Goal: Task Accomplishment & Management: Manage account settings

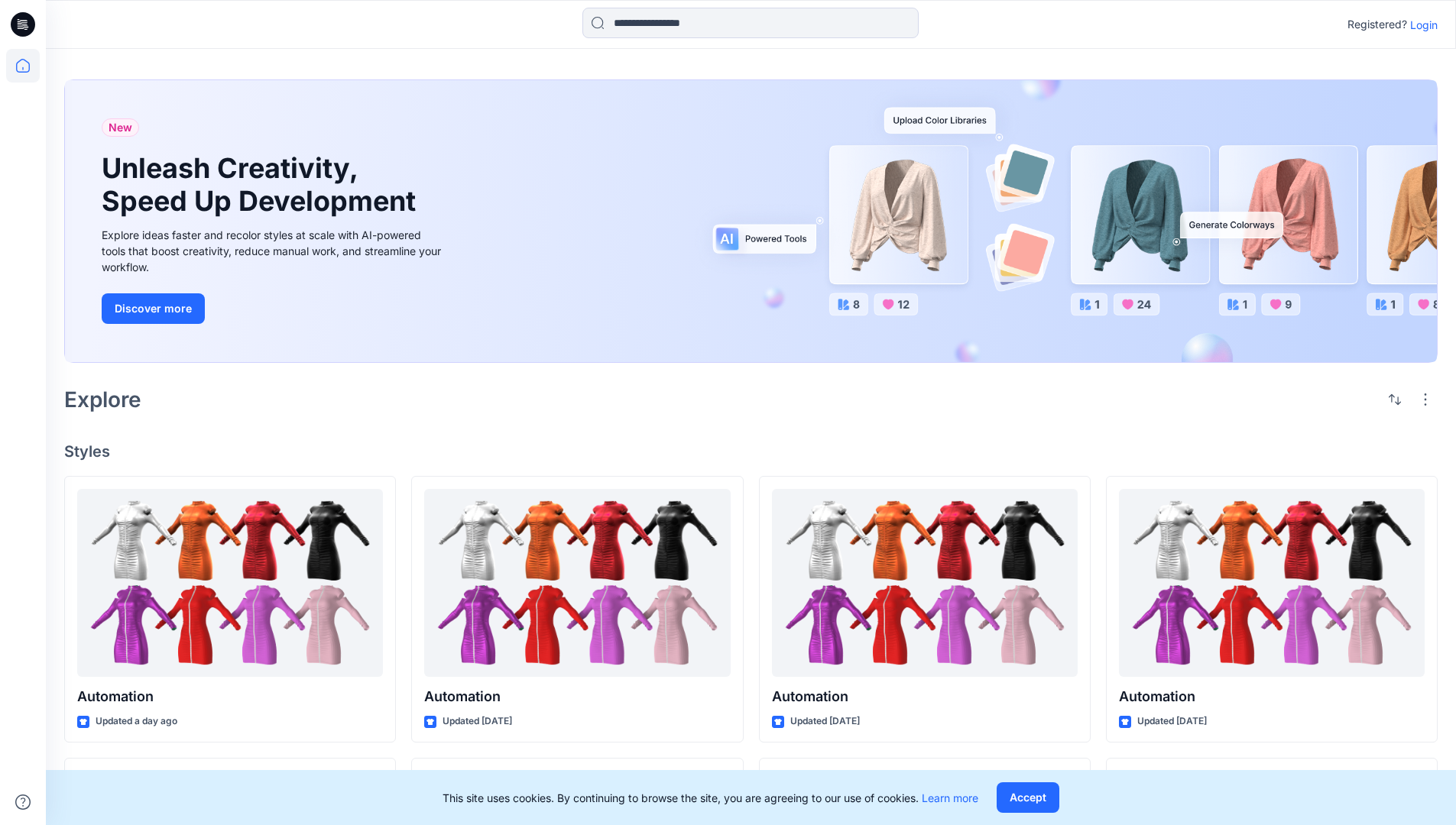
click at [1420, 24] on p "Login" at bounding box center [1424, 25] width 28 height 16
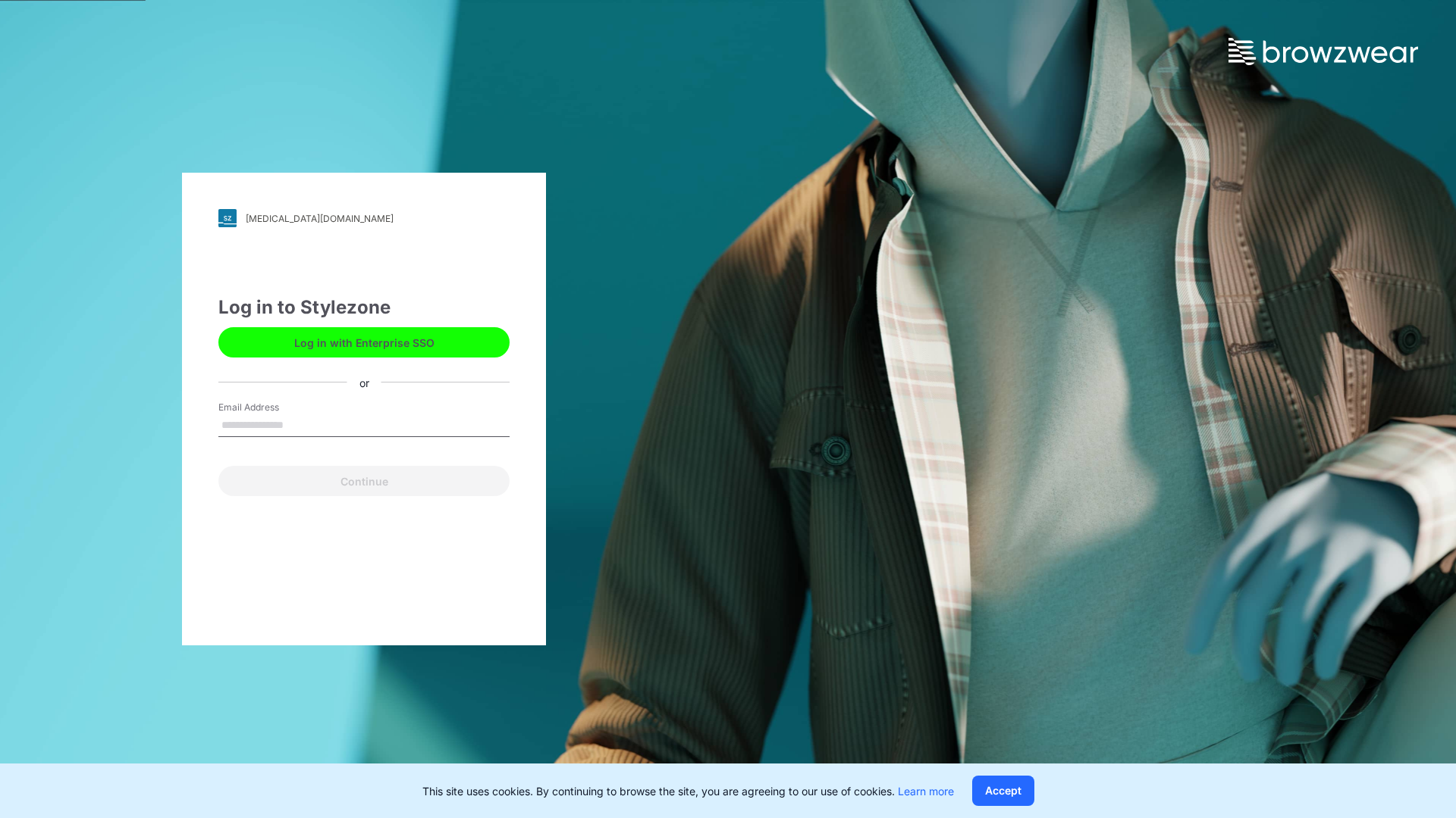
click at [299, 424] on input "Email Address" at bounding box center [364, 426] width 291 height 22
type input "**********"
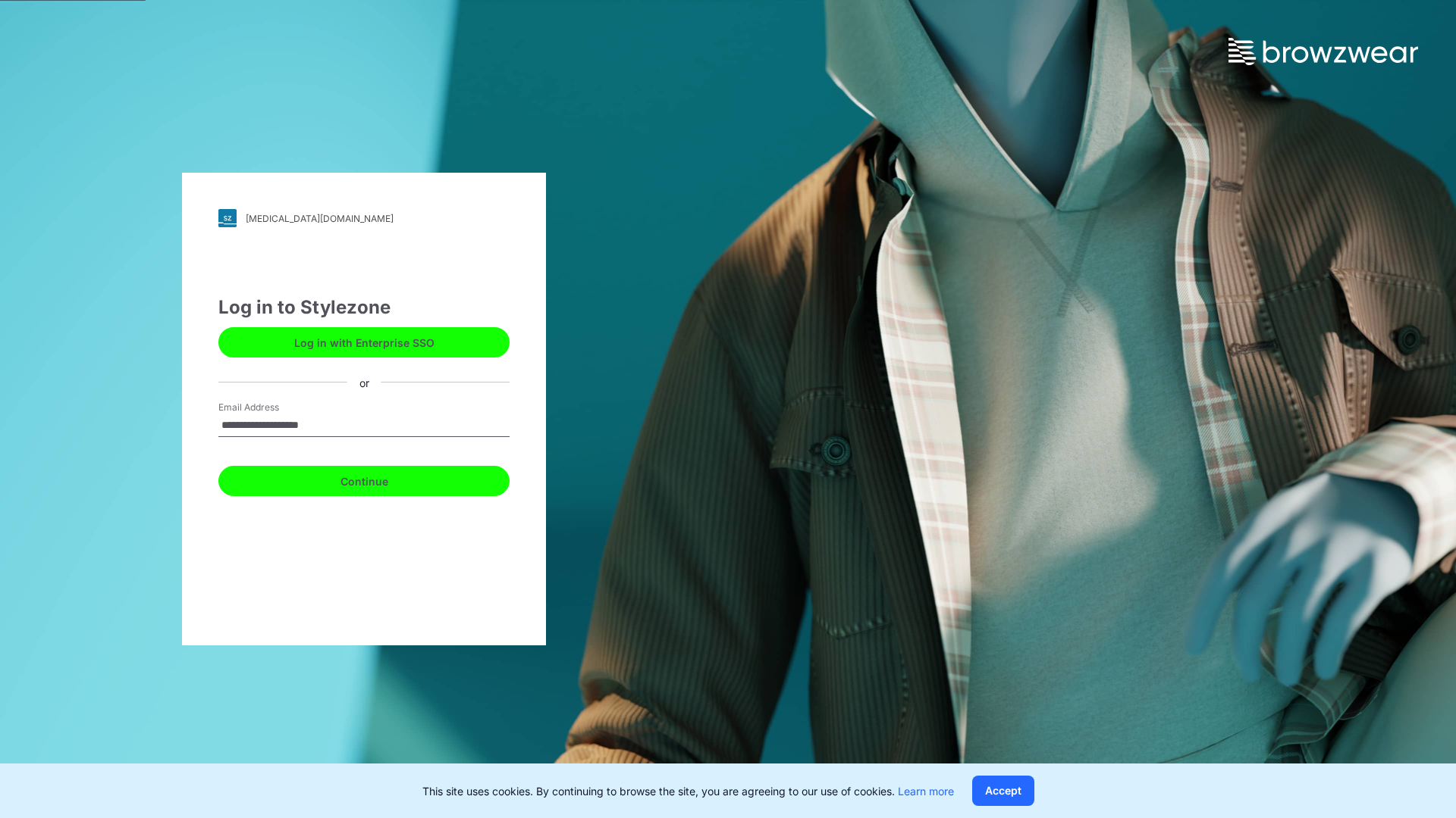
click at [380, 479] on button "Continue" at bounding box center [364, 481] width 291 height 31
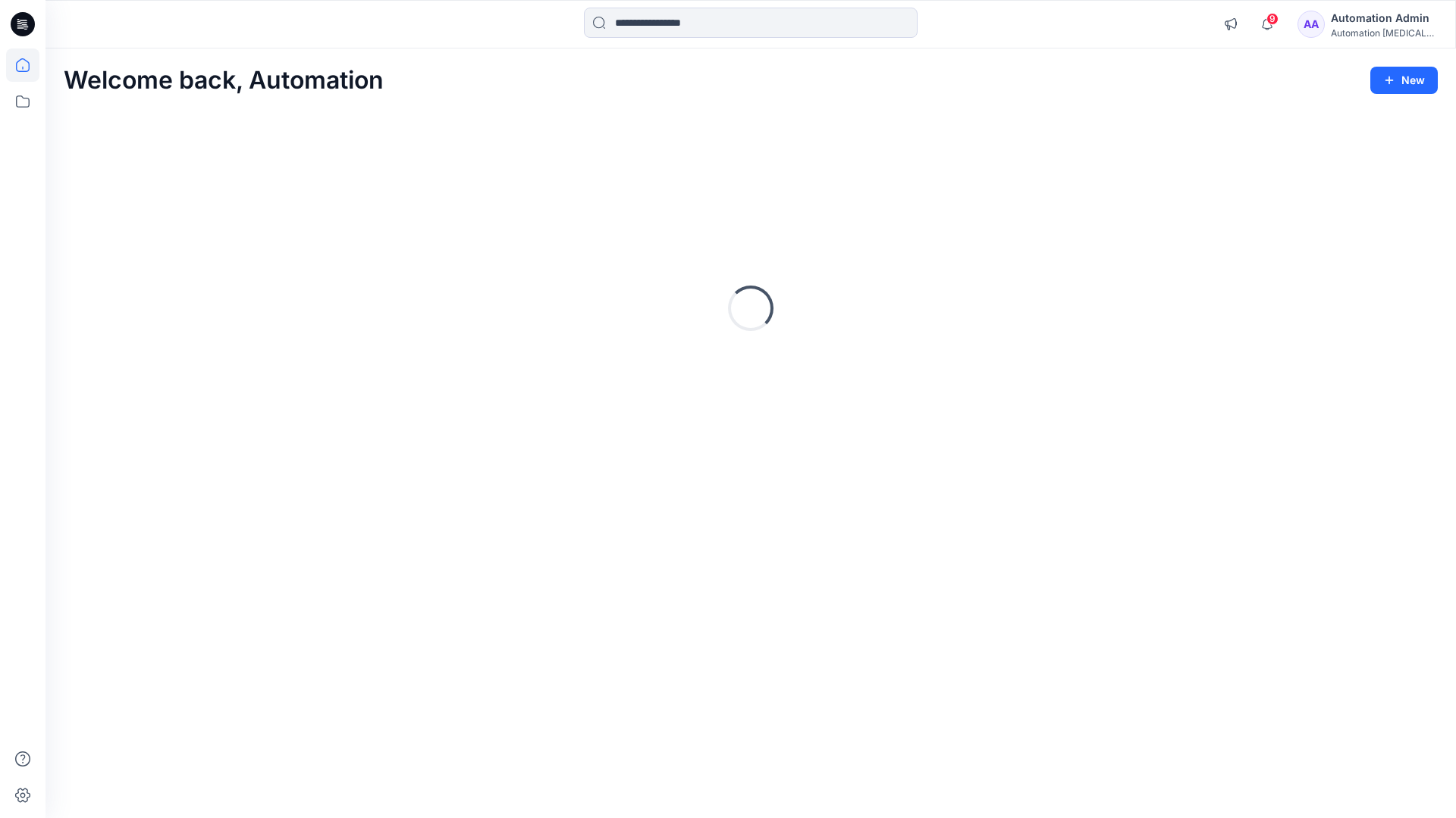
click at [29, 65] on icon at bounding box center [23, 65] width 14 height 14
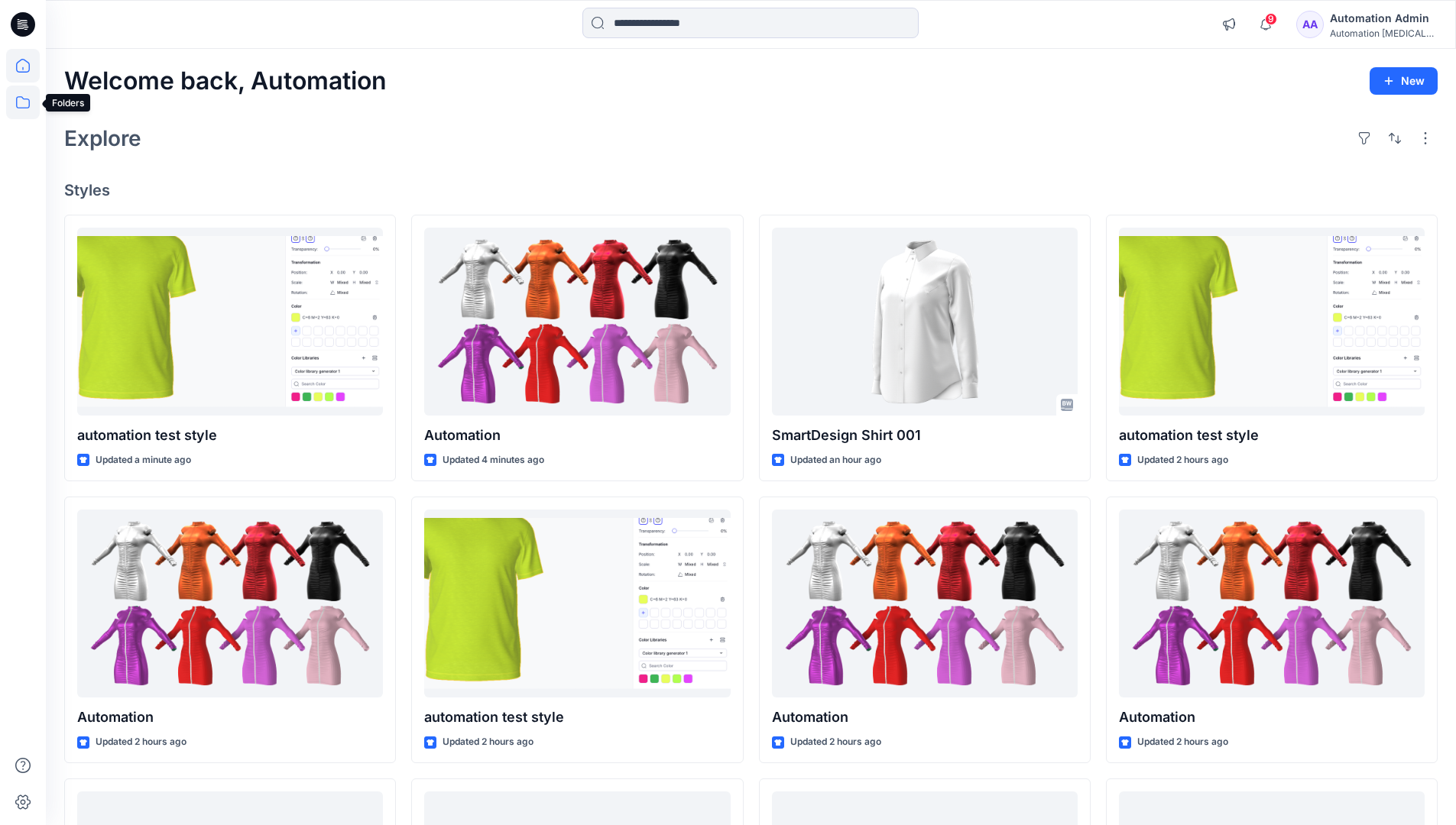
click at [24, 105] on icon at bounding box center [23, 102] width 33 height 33
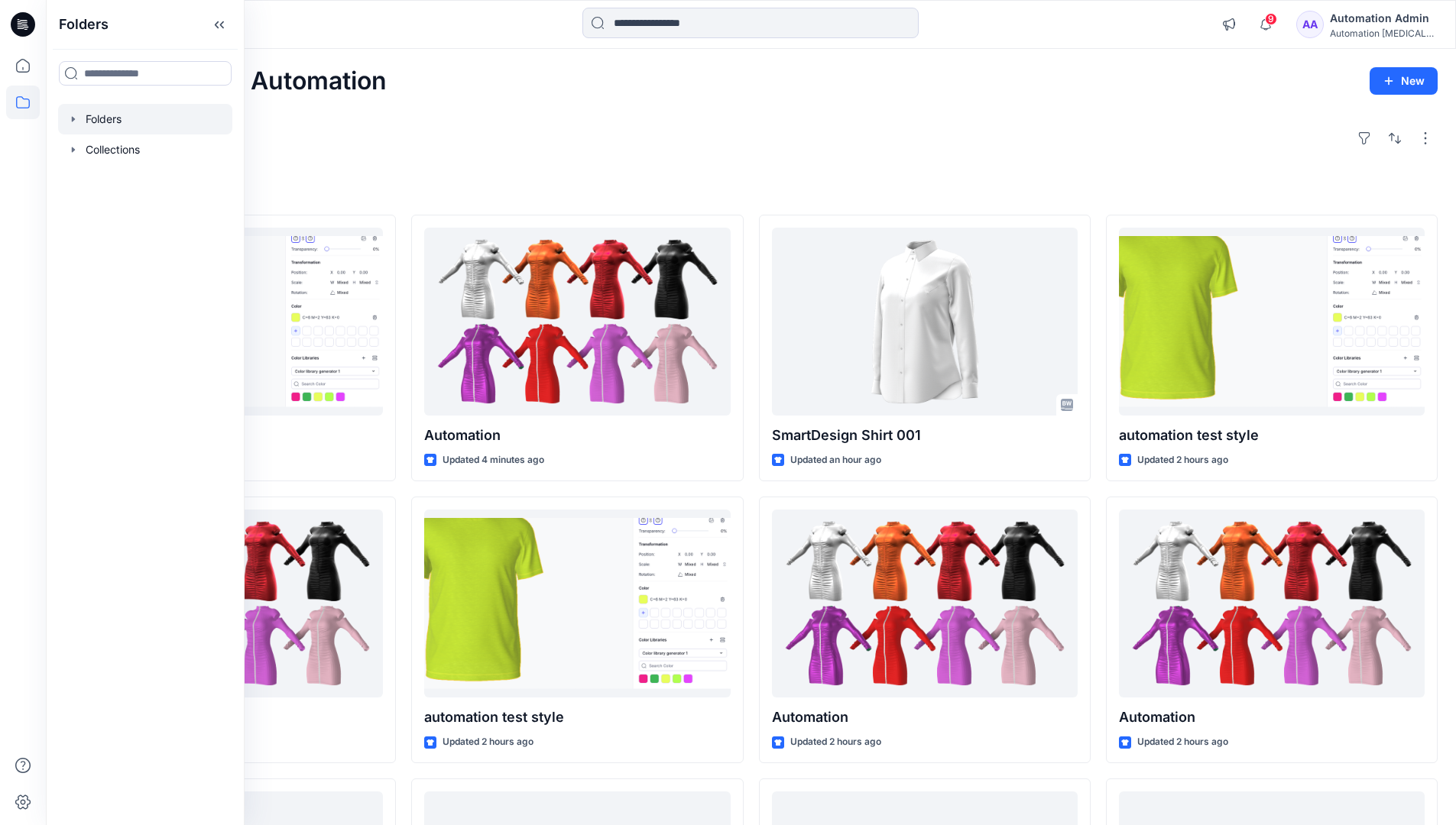
click at [109, 113] on div at bounding box center [145, 119] width 174 height 31
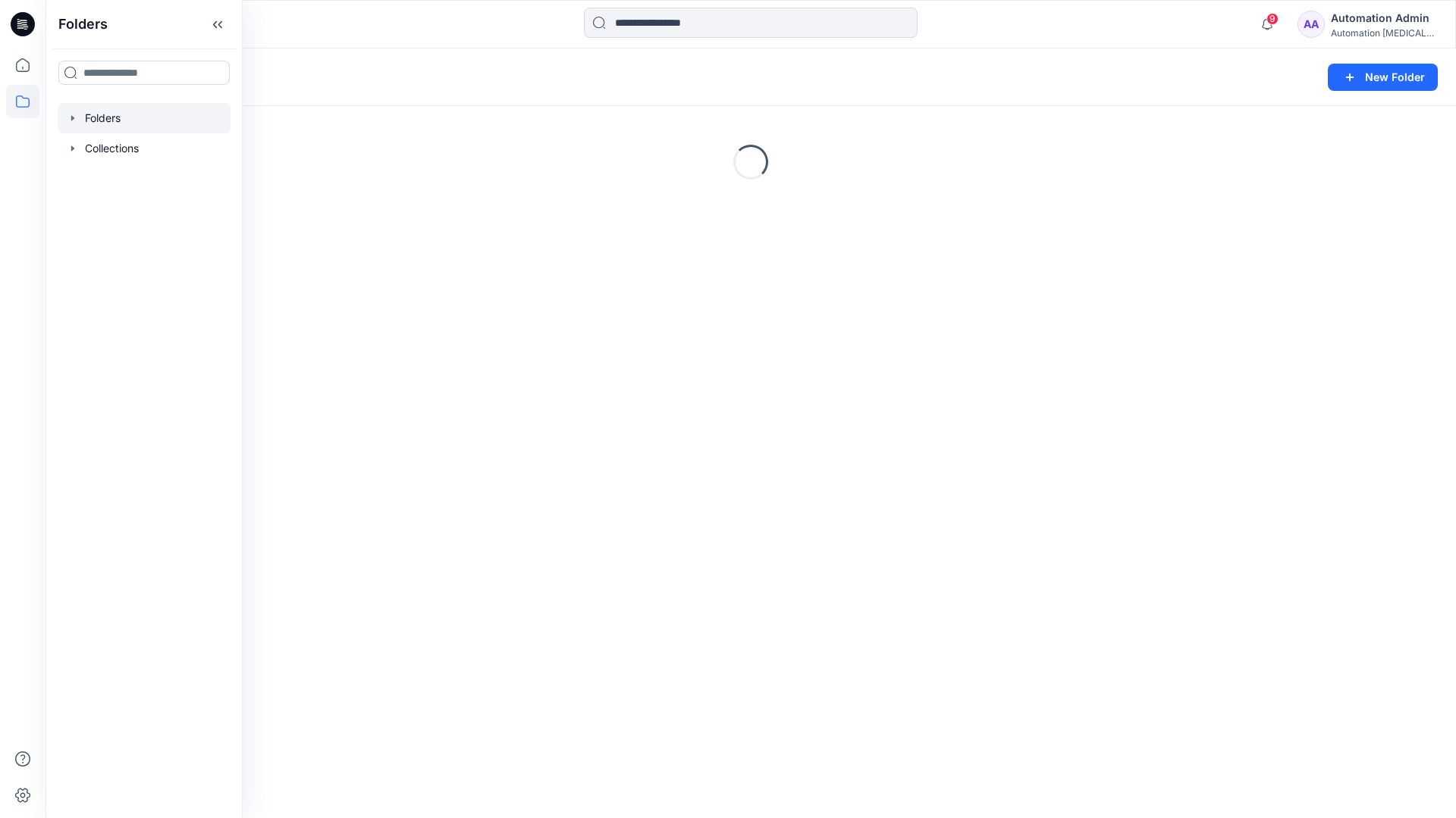
click at [403, 347] on div "Folders New Folder Loading..." at bounding box center [751, 433] width 1410 height 770
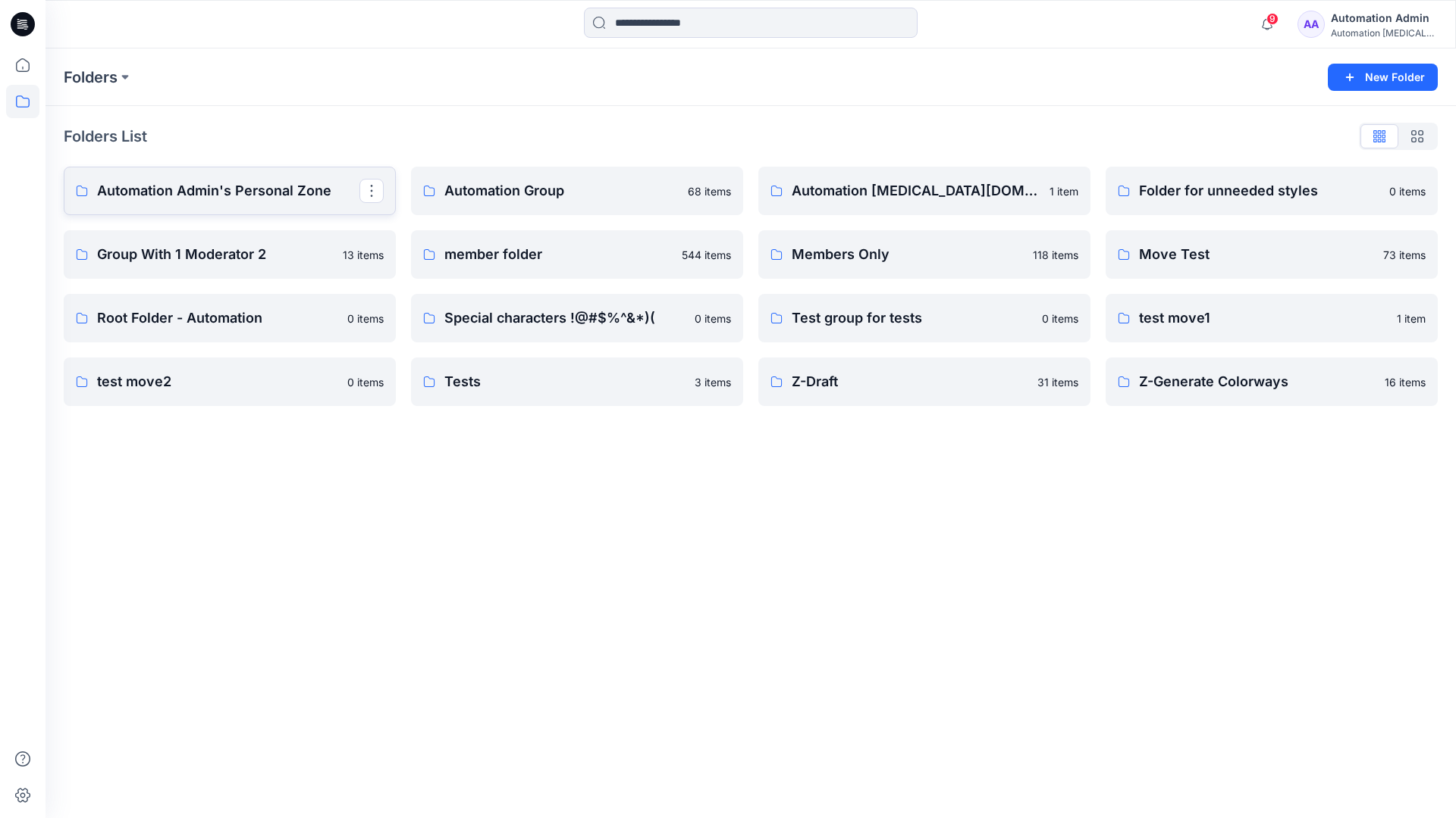
click at [260, 188] on p "Automation Admin's Personal Zone" at bounding box center [228, 190] width 262 height 21
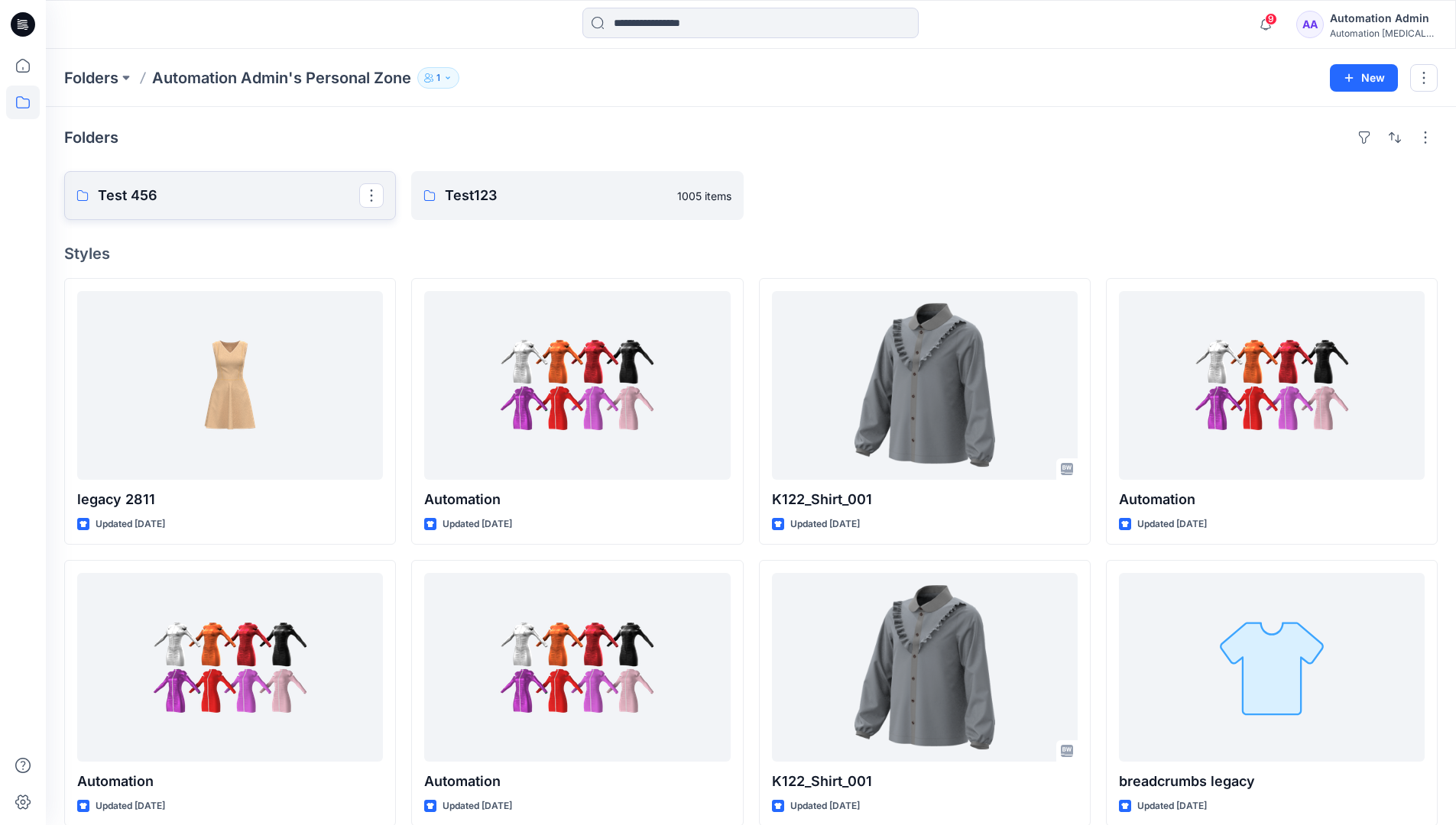
click at [143, 194] on p "Test 456" at bounding box center [229, 195] width 261 height 21
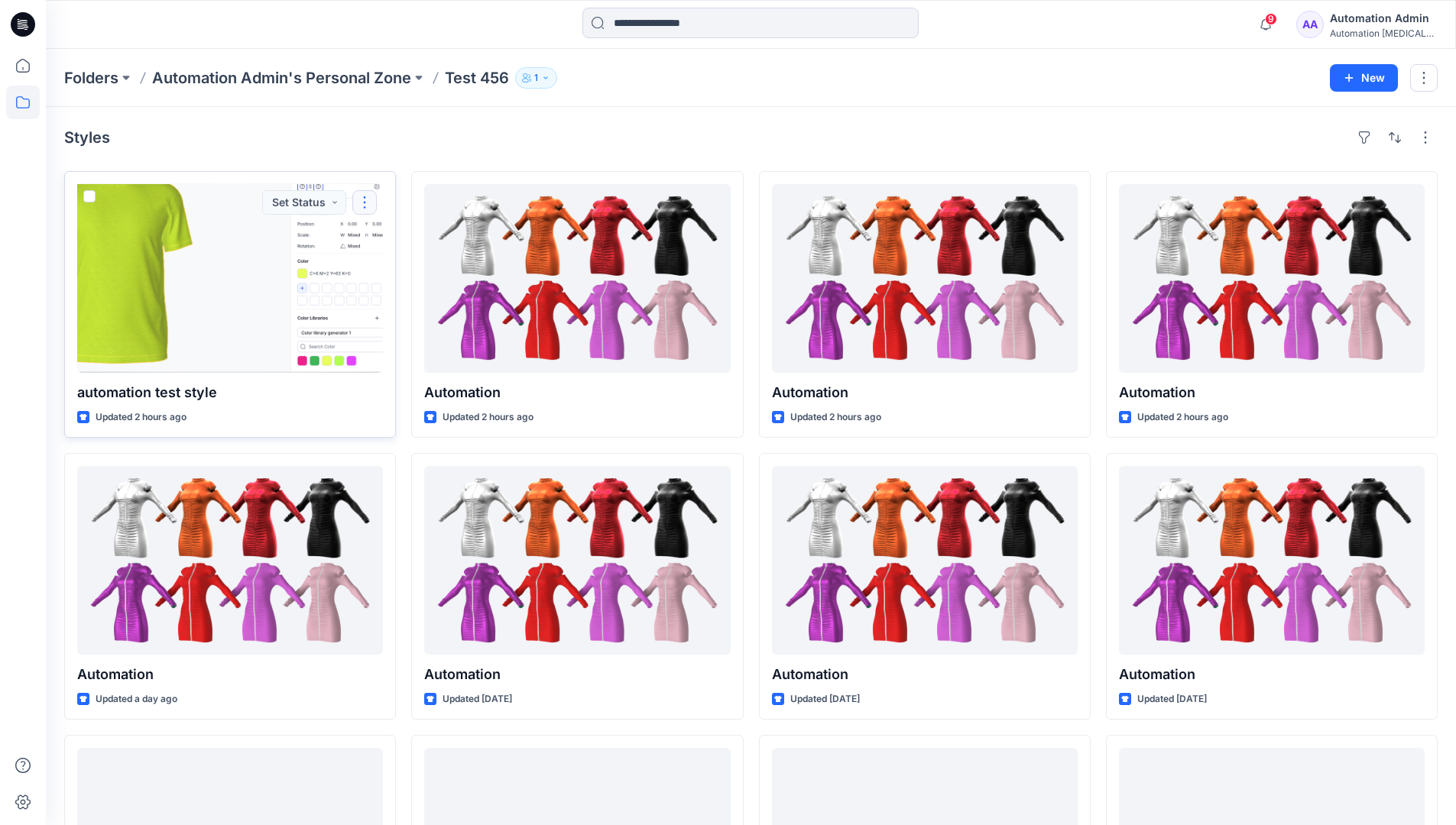
click at [365, 199] on button "button" at bounding box center [365, 203] width 24 height 24
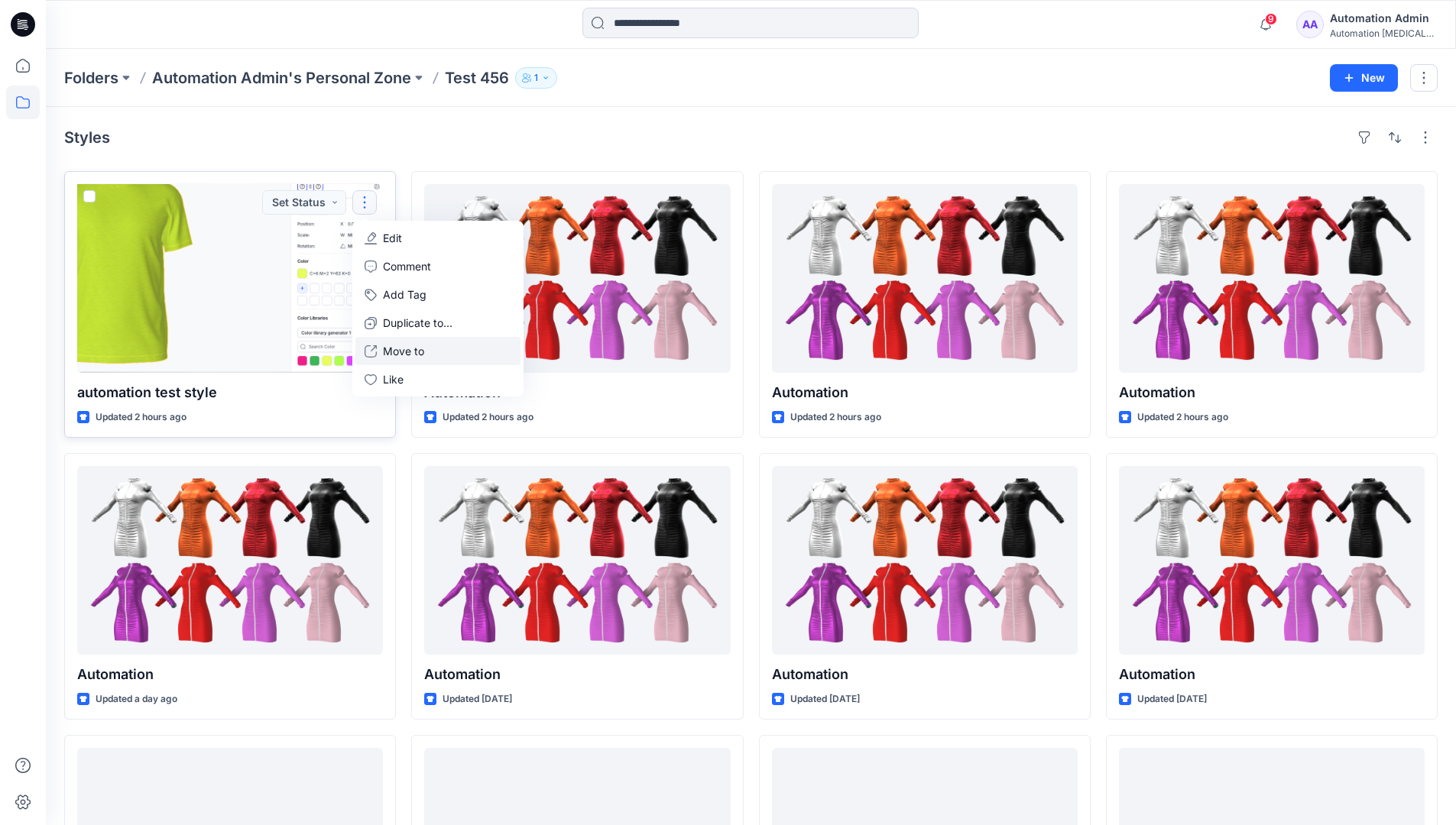
click at [409, 356] on p "Move to" at bounding box center [403, 351] width 41 height 16
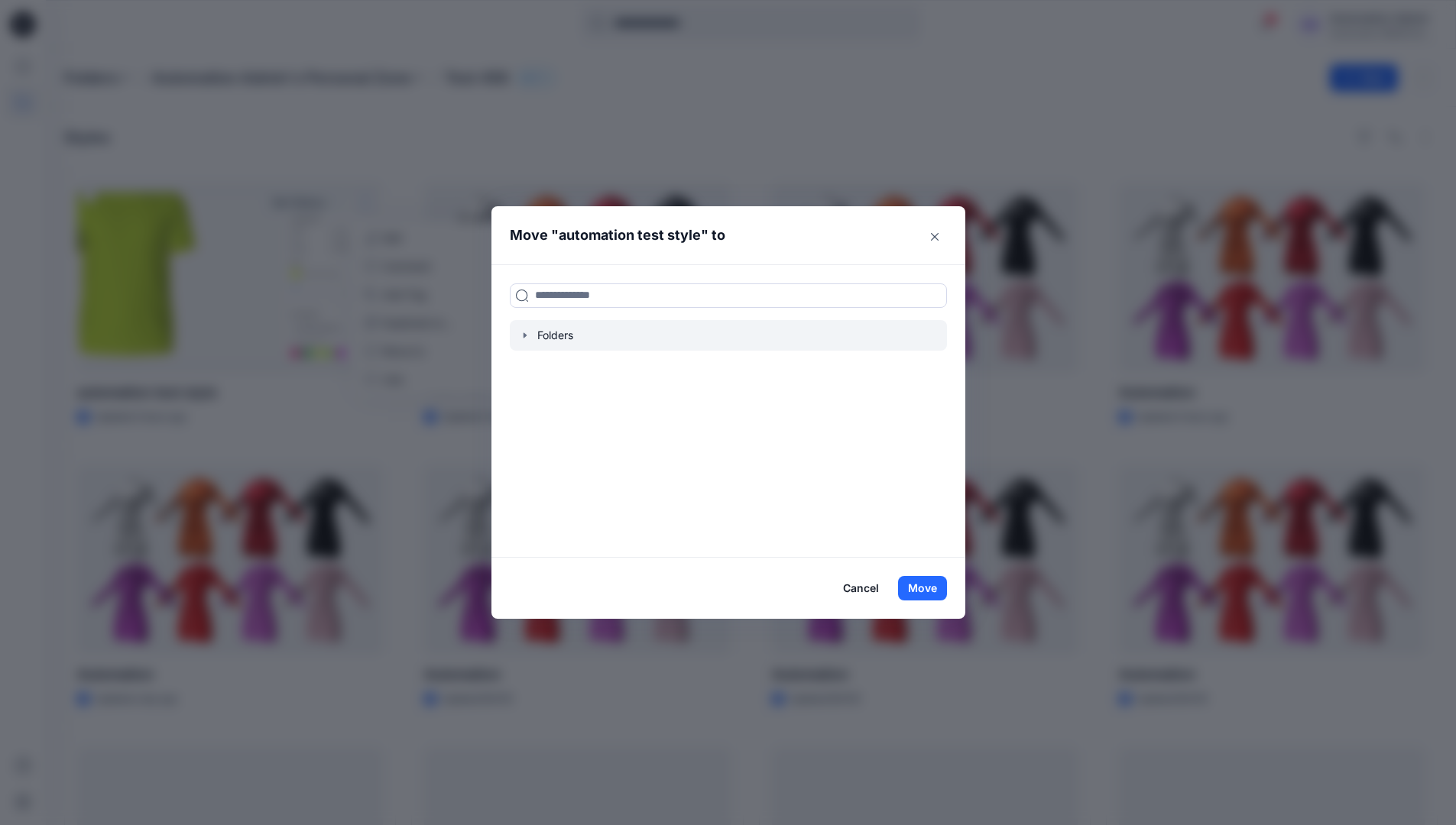
click at [526, 336] on icon "button" at bounding box center [525, 335] width 3 height 6
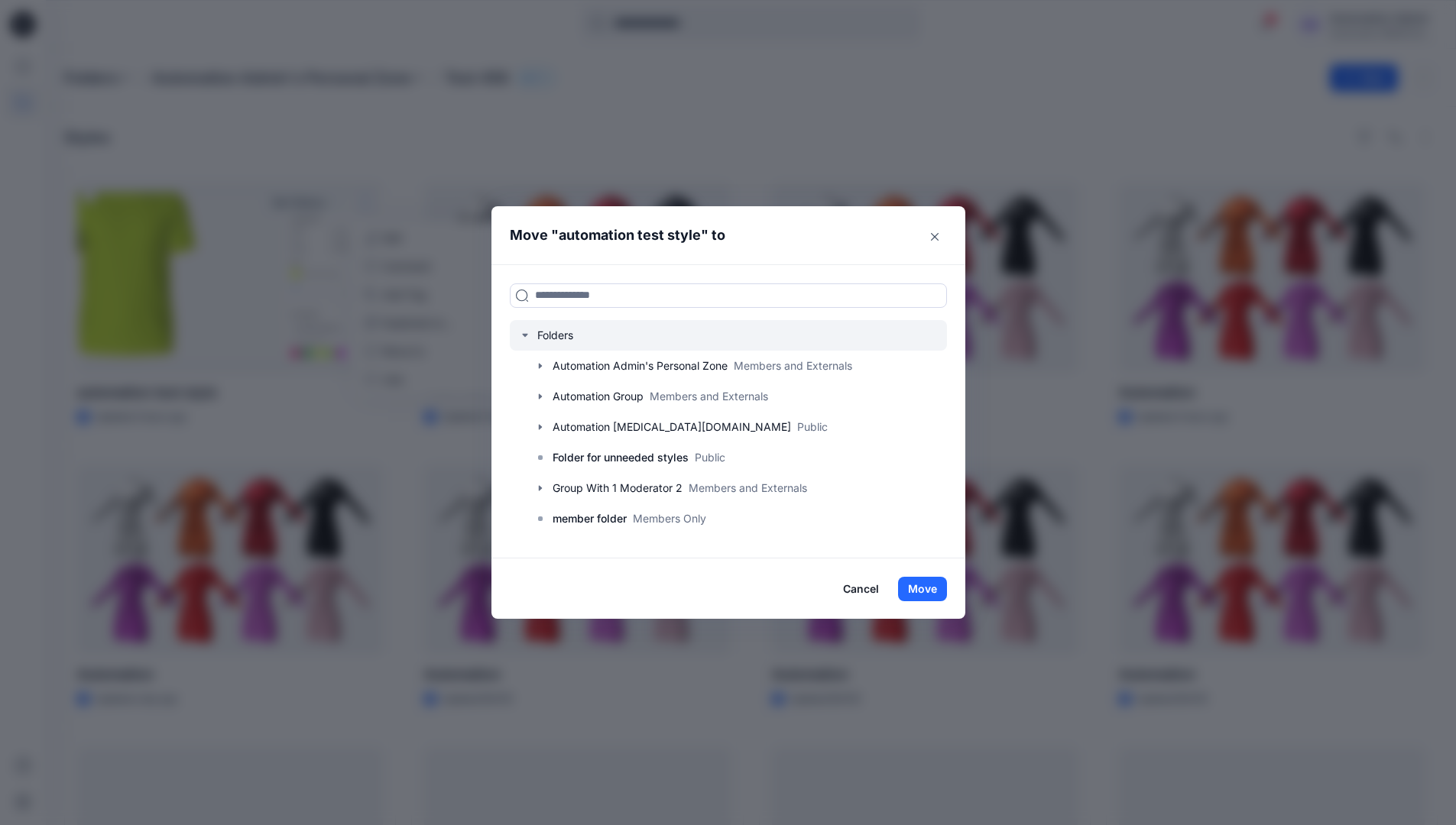
scroll to position [151, 0]
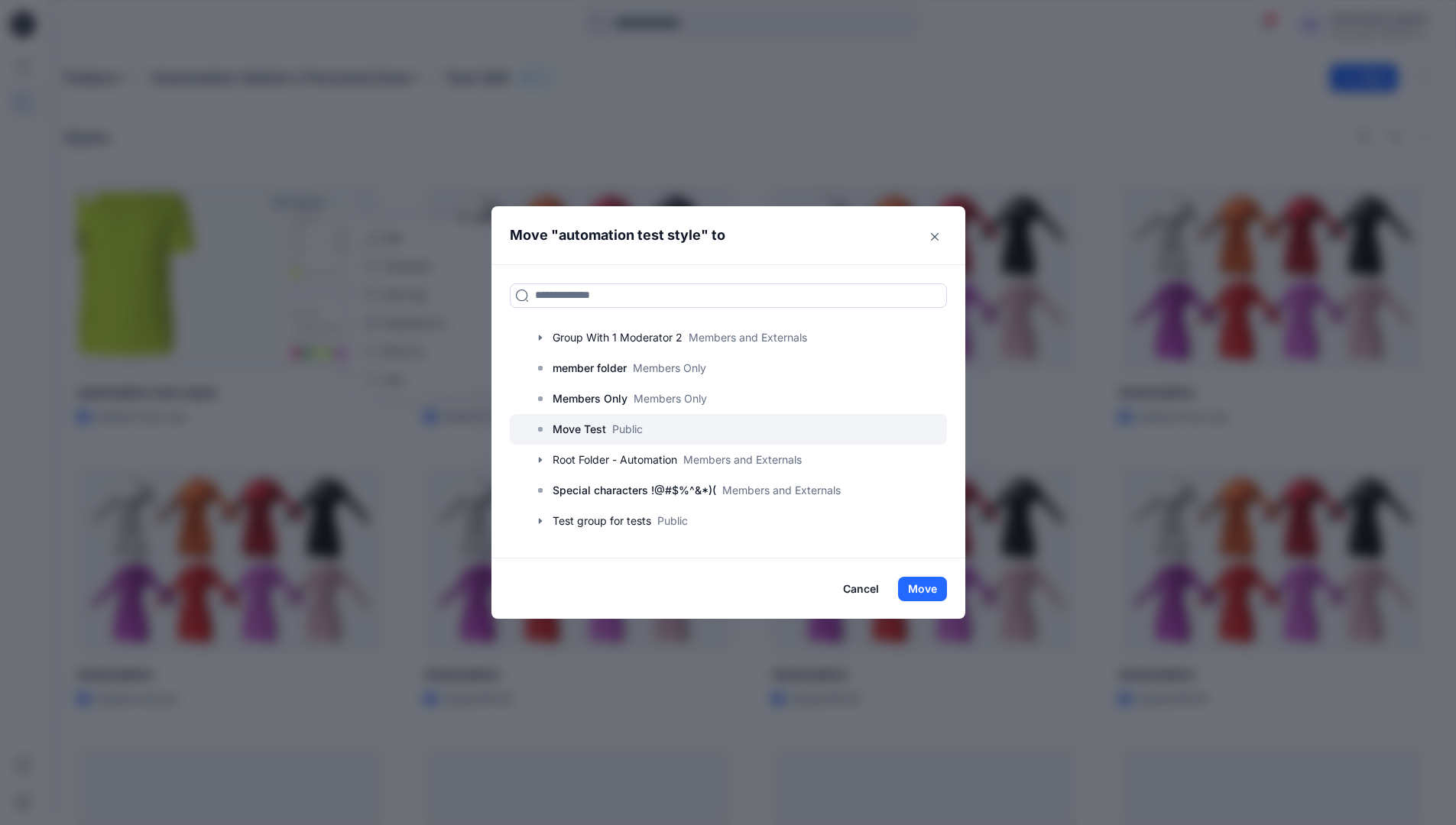
click at [593, 429] on p "Move Test" at bounding box center [580, 430] width 54 height 19
click at [929, 584] on button "Move" at bounding box center [923, 589] width 49 height 24
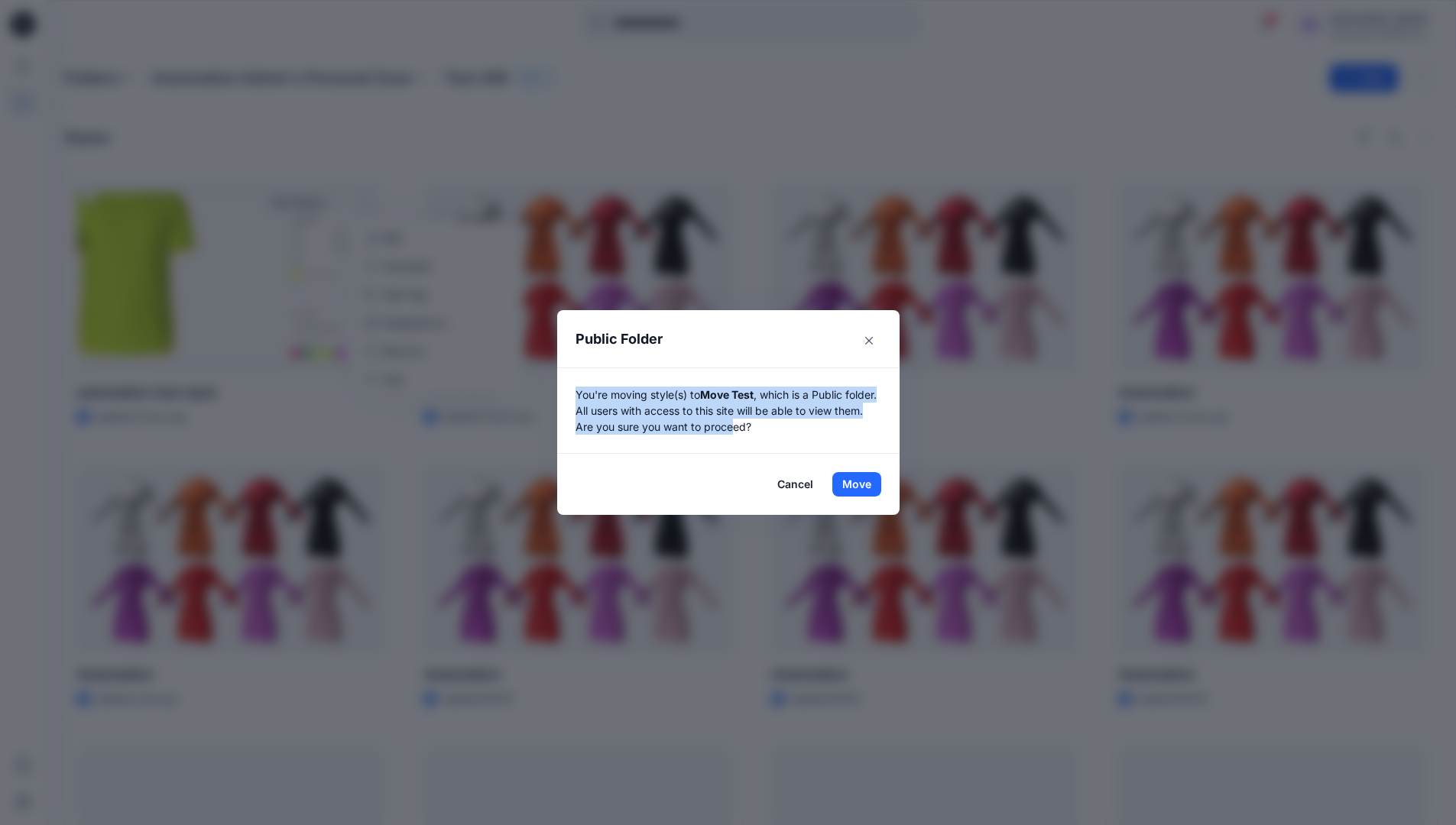
drag, startPoint x: 929, startPoint y: 584, endPoint x: 769, endPoint y: 423, distance: 227.0
click at [769, 423] on p "You're moving style(s) to Move Test , which is a Public folder. All users with …" at bounding box center [728, 410] width 306 height 48
click at [863, 485] on button "Move" at bounding box center [857, 485] width 49 height 24
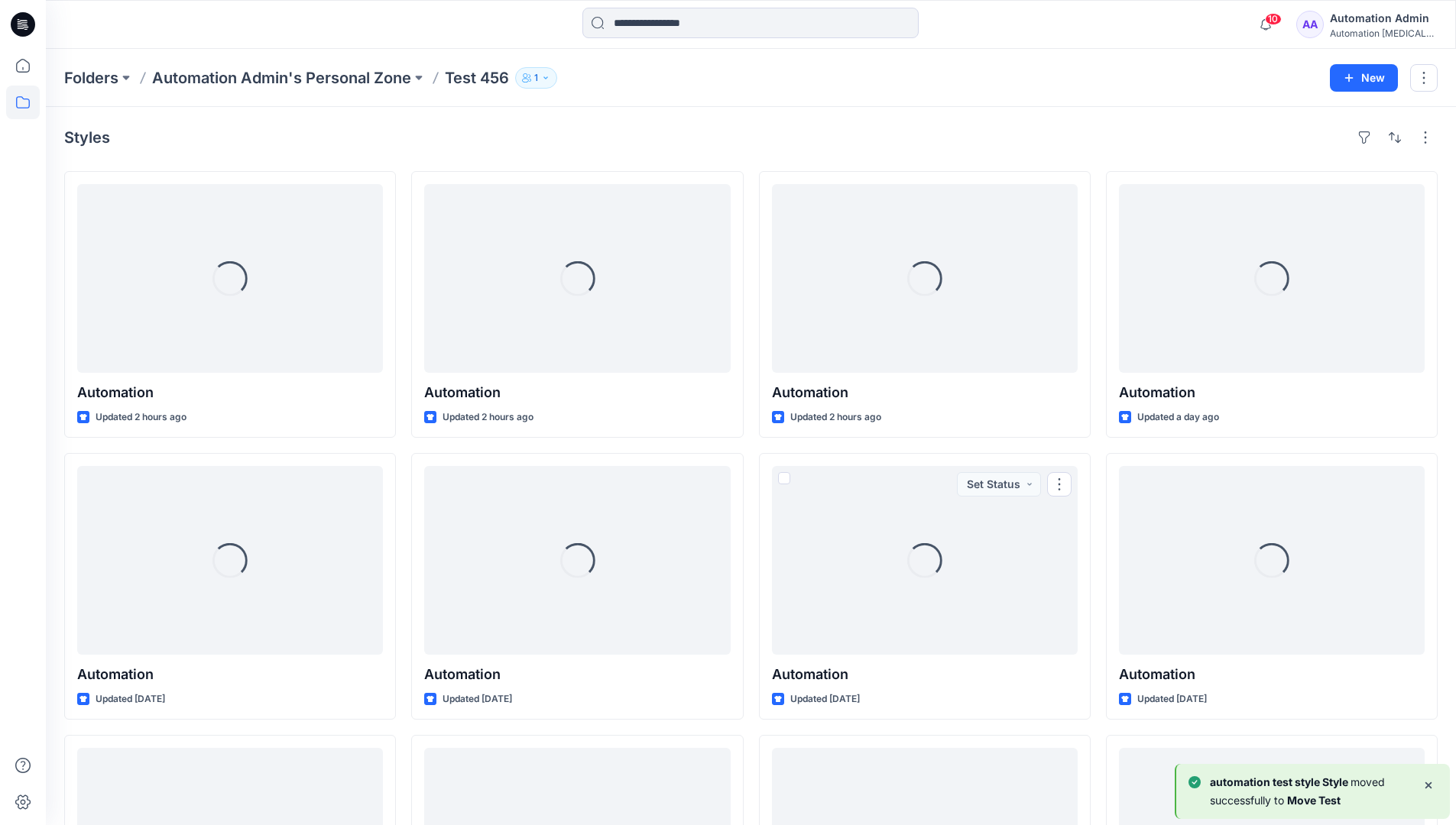
click at [16, 100] on icon at bounding box center [23, 102] width 33 height 33
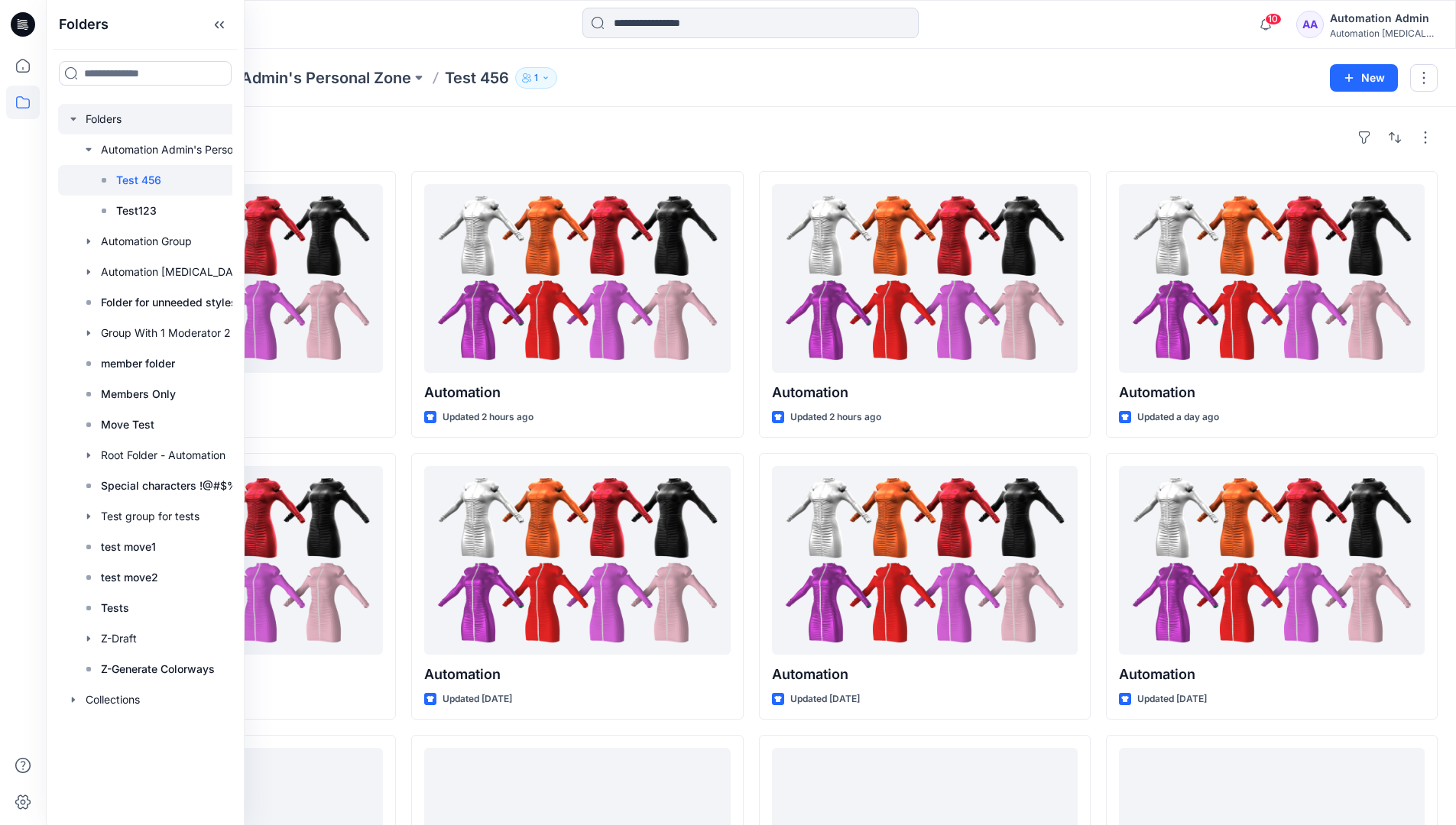
click at [101, 121] on div at bounding box center [165, 119] width 214 height 31
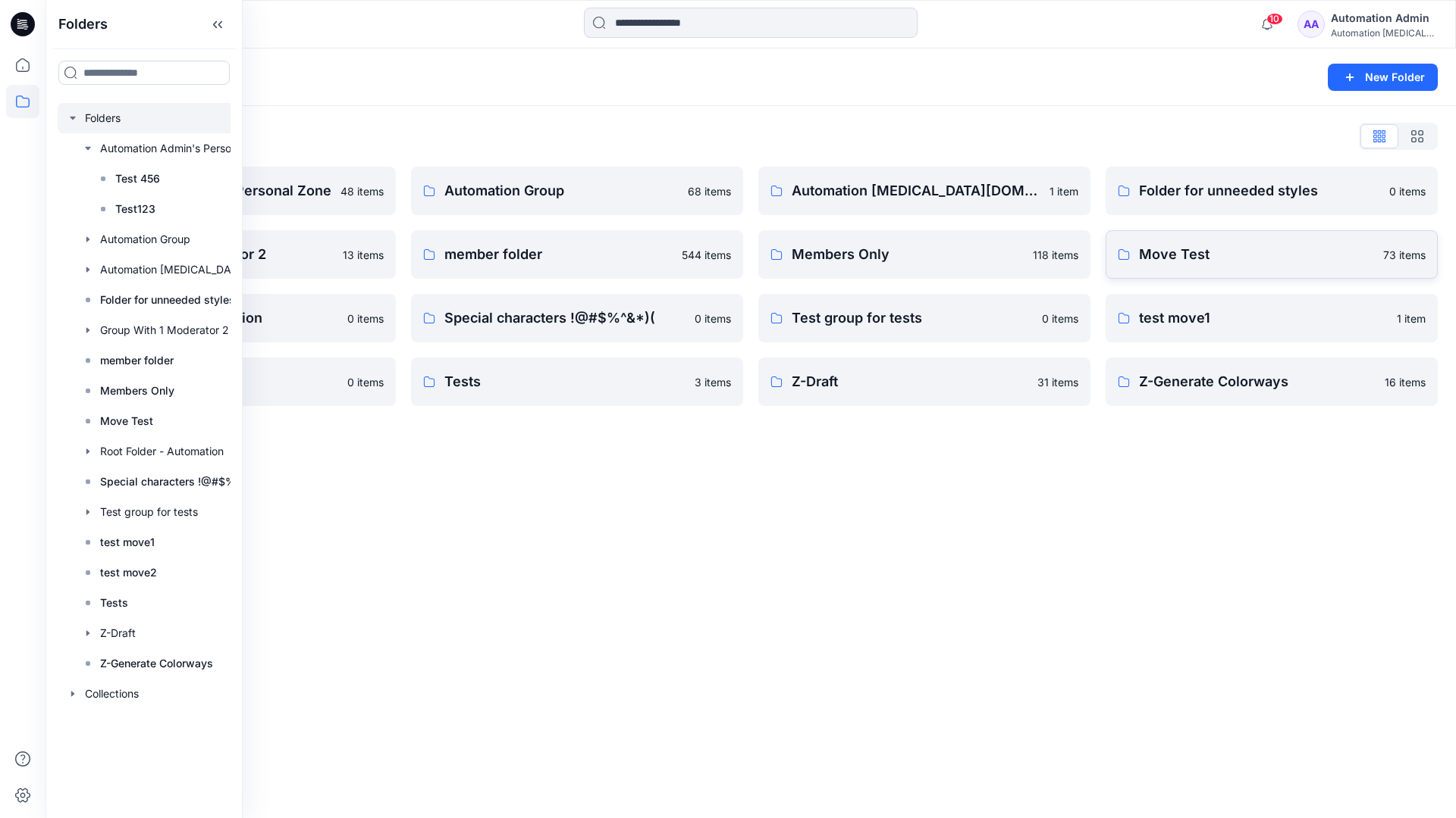
click at [1159, 259] on p "Move Test" at bounding box center [1256, 255] width 235 height 21
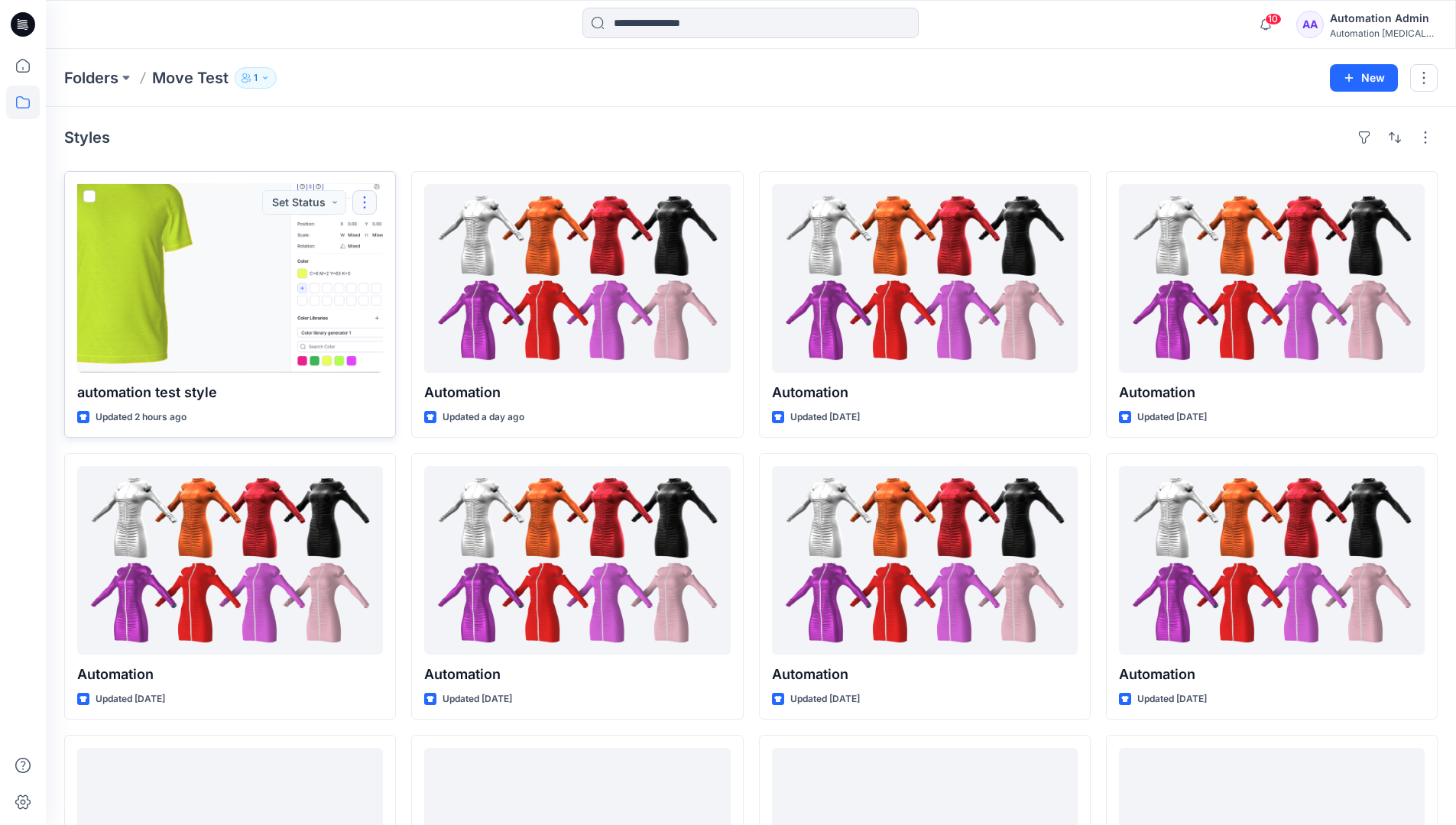
click at [360, 207] on button "button" at bounding box center [365, 203] width 24 height 24
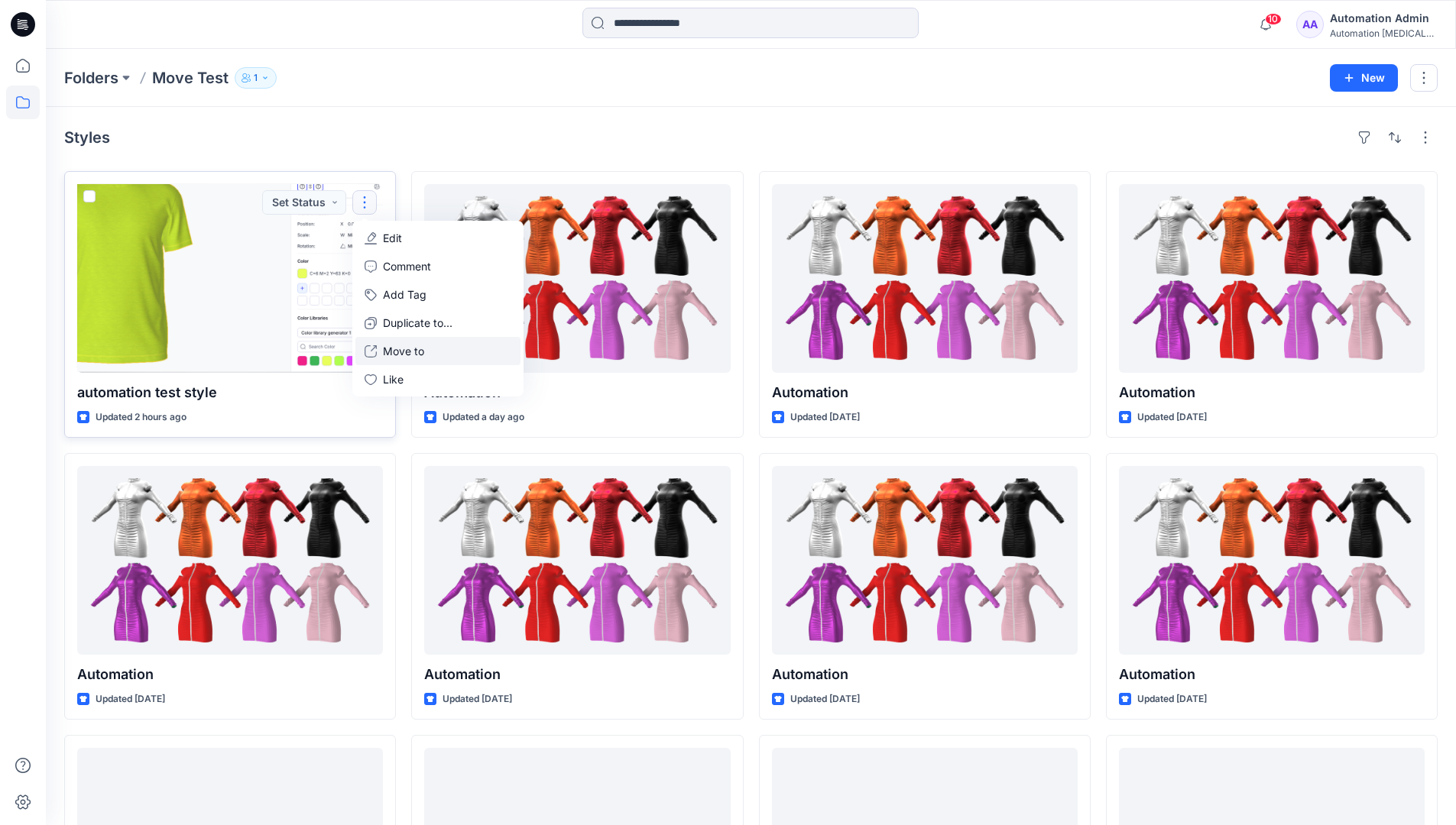
click at [409, 345] on p "Move to" at bounding box center [403, 351] width 41 height 16
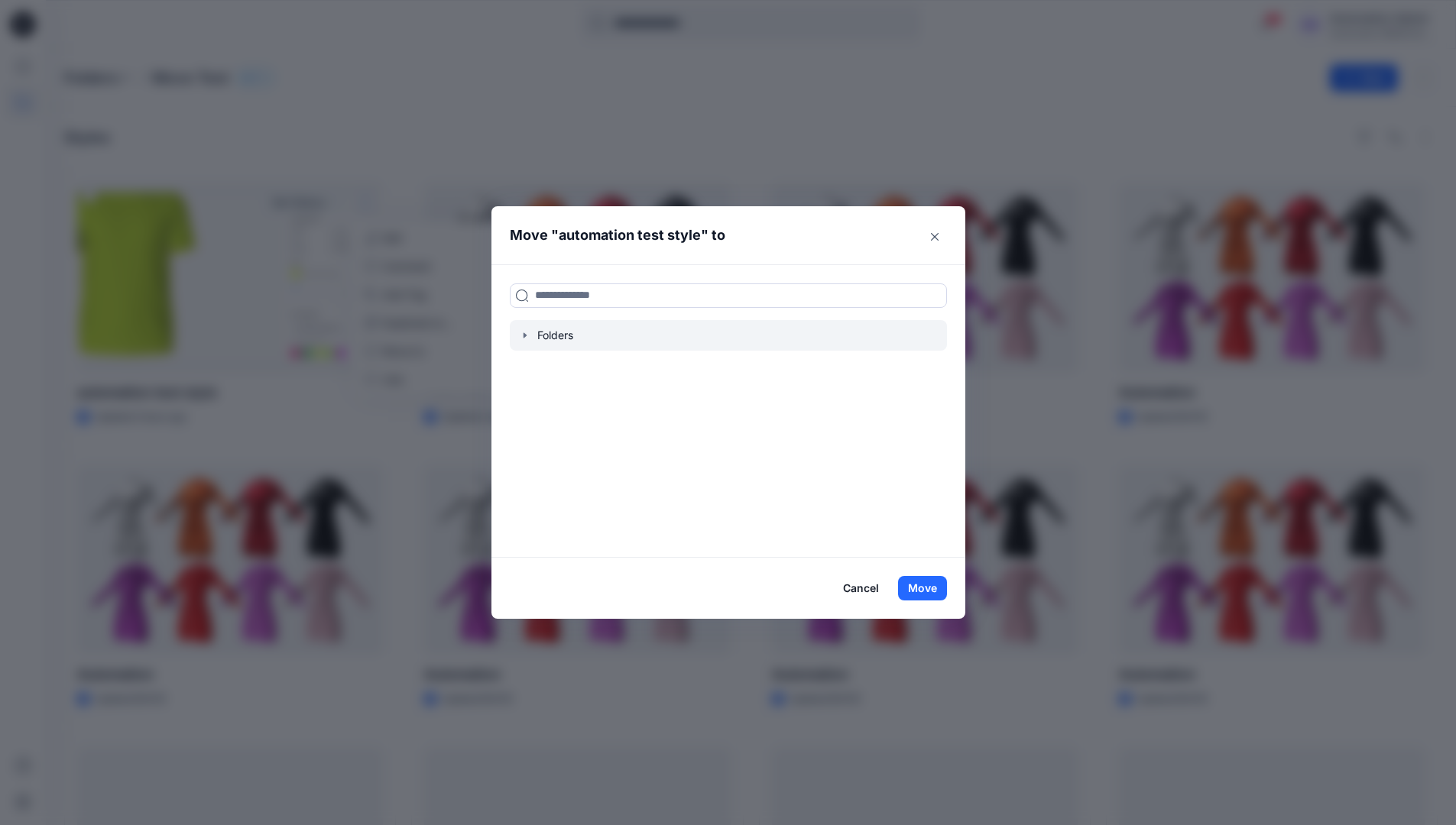
click at [528, 340] on icon "button" at bounding box center [525, 335] width 12 height 12
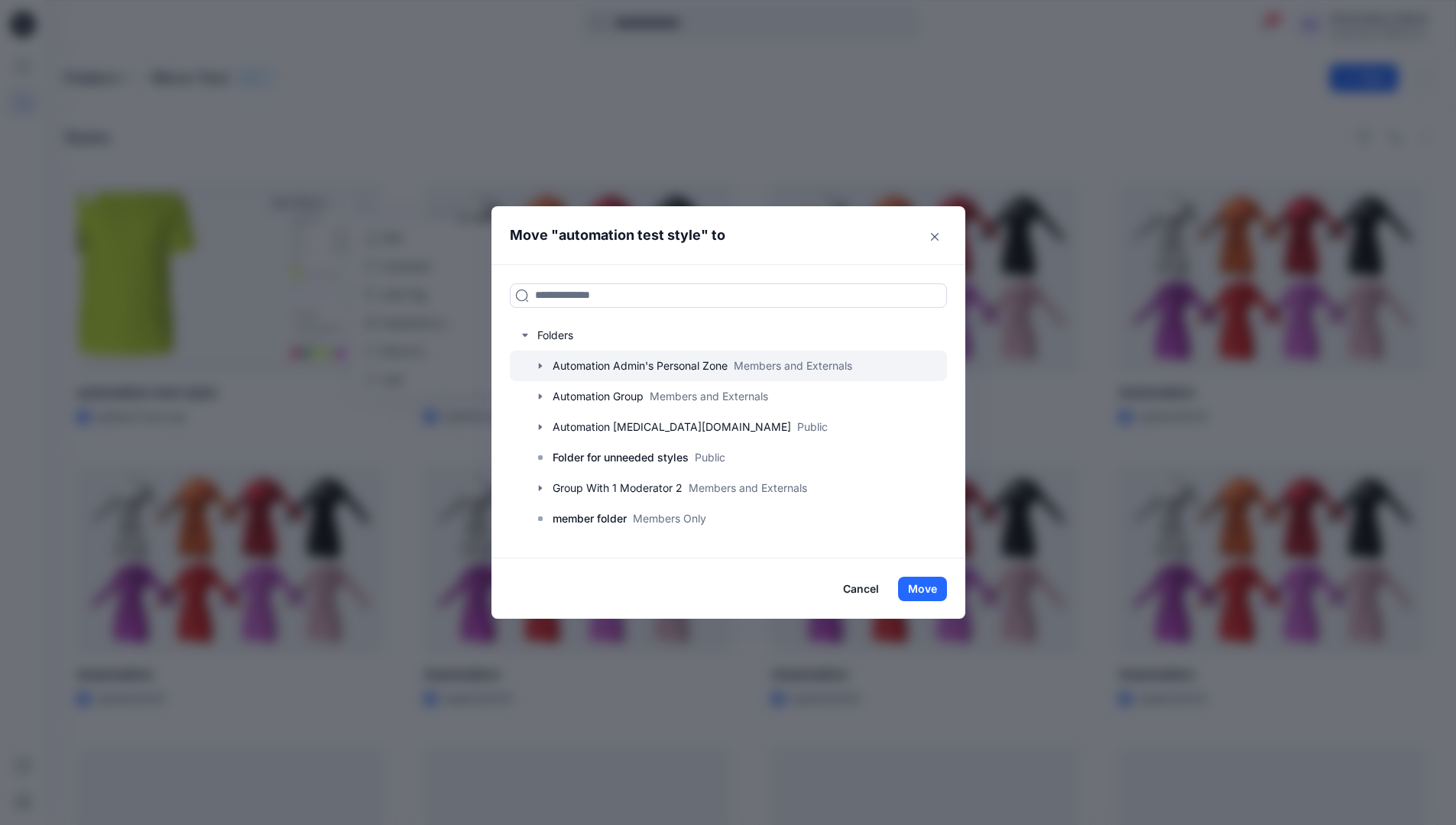
click at [546, 365] on icon "button" at bounding box center [540, 365] width 12 height 12
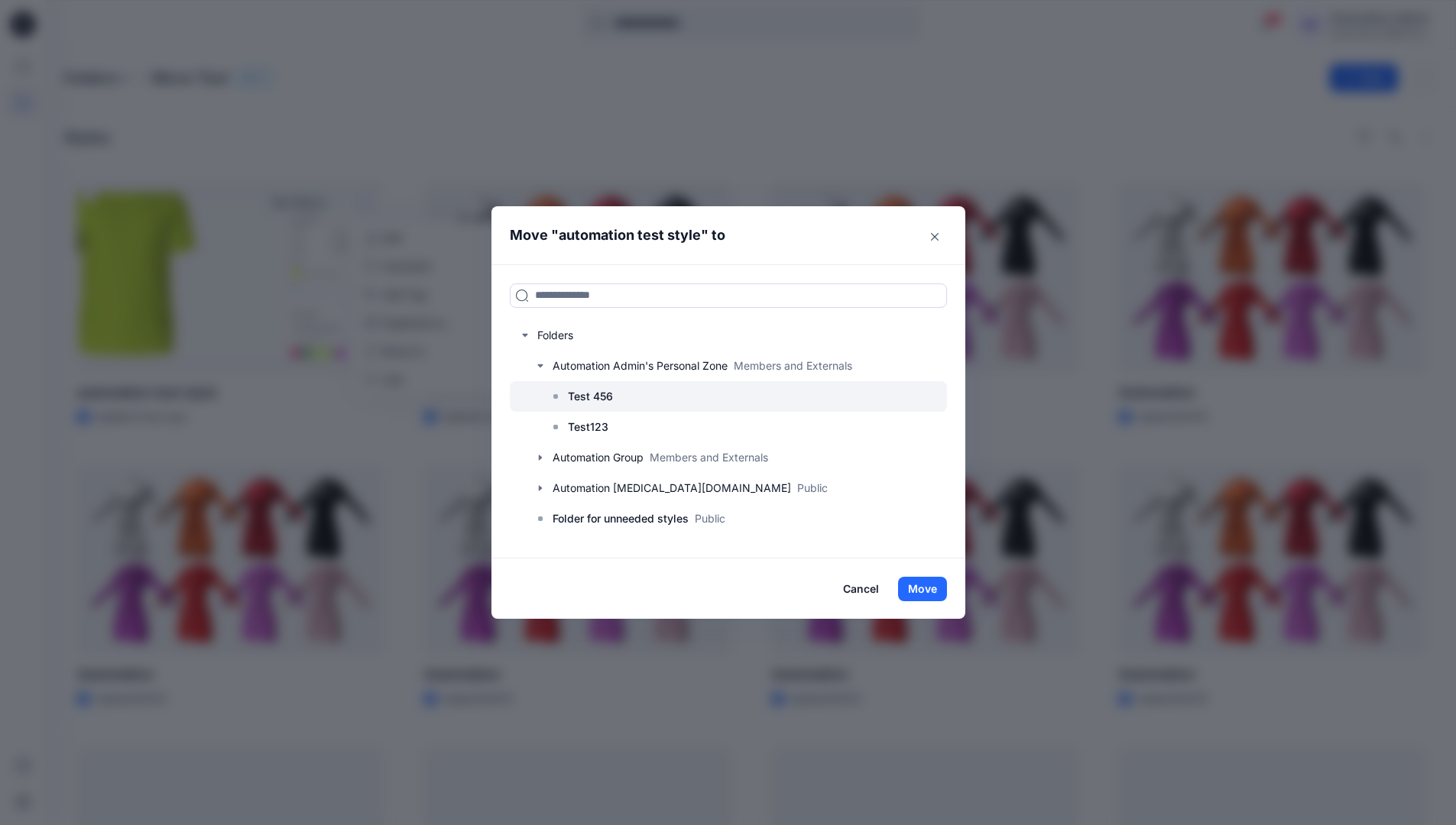
click at [587, 394] on p "Test 456" at bounding box center [591, 396] width 45 height 19
click at [932, 592] on button "Move" at bounding box center [923, 589] width 49 height 24
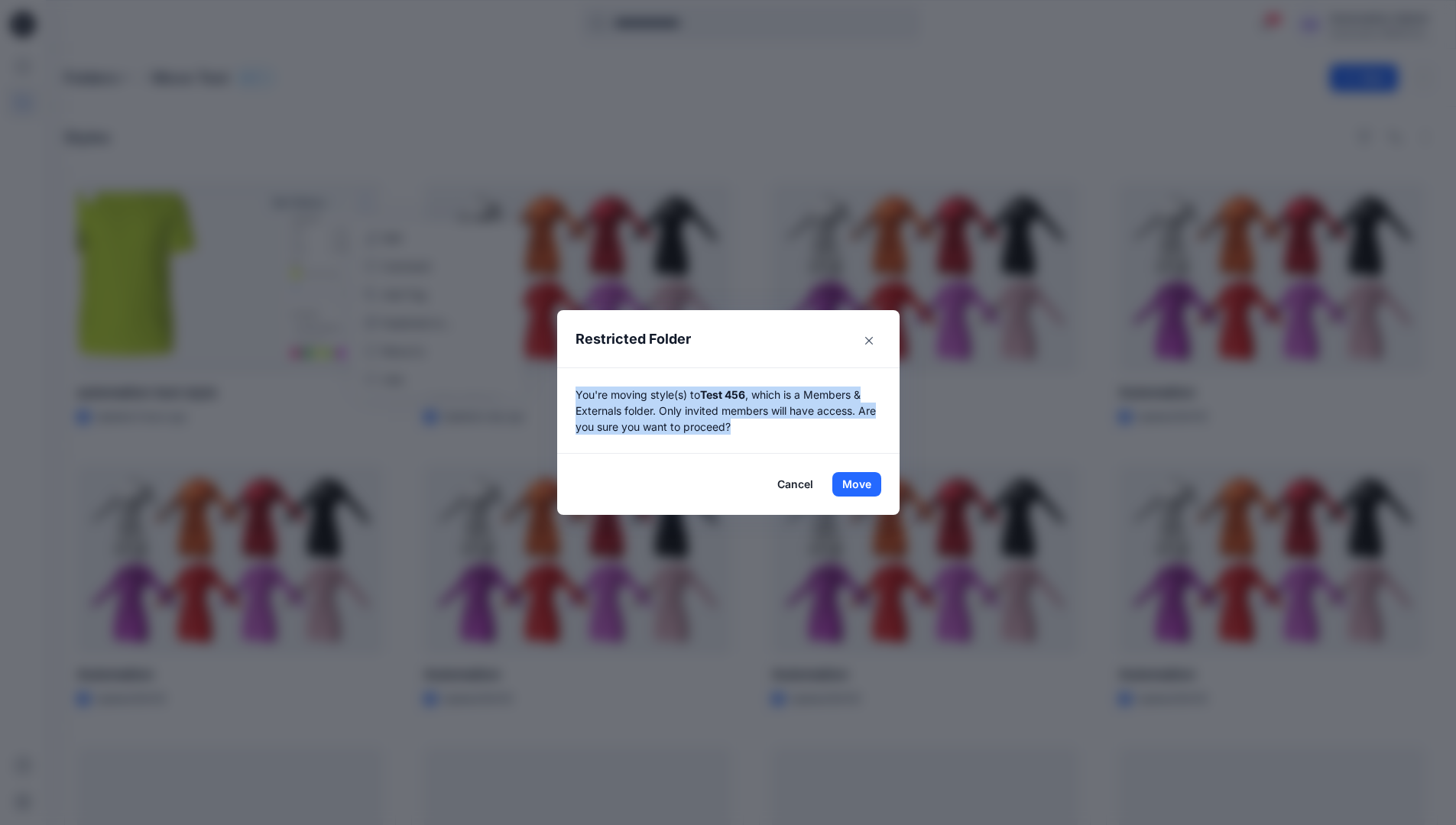
drag, startPoint x: 932, startPoint y: 592, endPoint x: 748, endPoint y: 433, distance: 243.2
click at [748, 433] on p "You're moving style(s) to Test 456 , which is a Members & Externals folder. Onl…" at bounding box center [728, 410] width 306 height 48
click at [863, 485] on button "Move" at bounding box center [857, 485] width 49 height 24
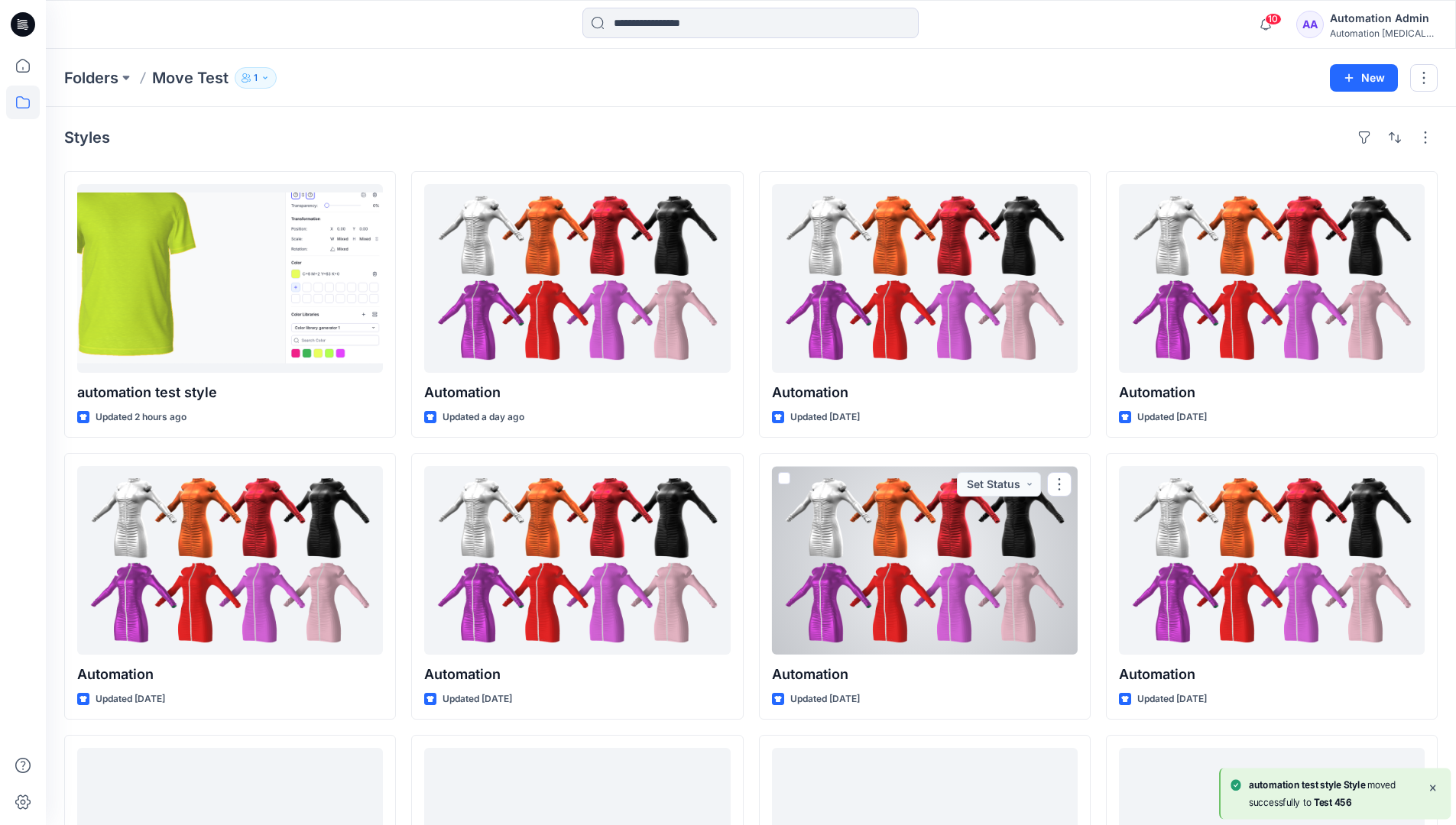
click at [1373, 20] on div "Automation Admin" at bounding box center [1384, 18] width 107 height 19
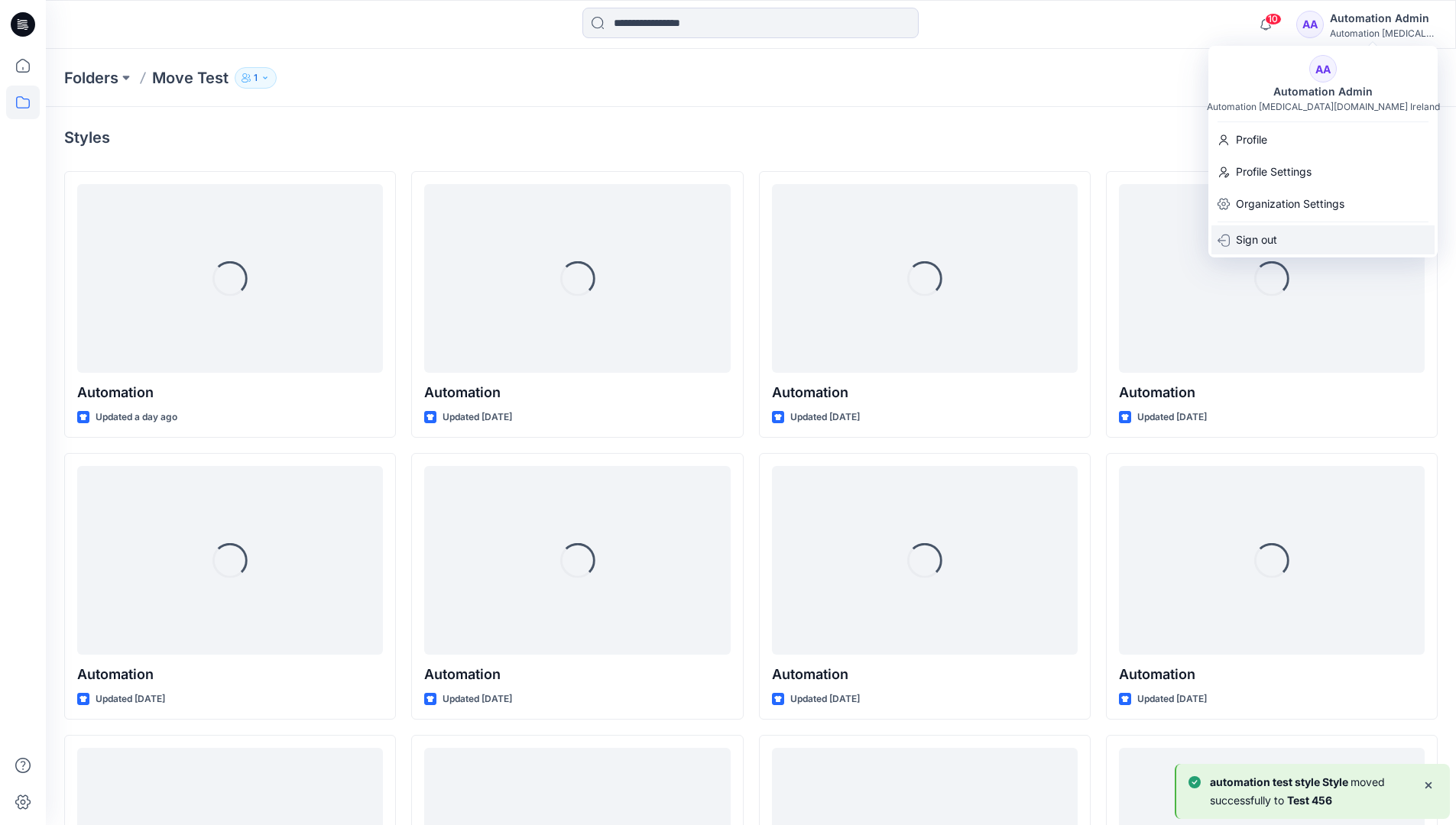
click at [1276, 234] on p "Sign out" at bounding box center [1257, 240] width 41 height 29
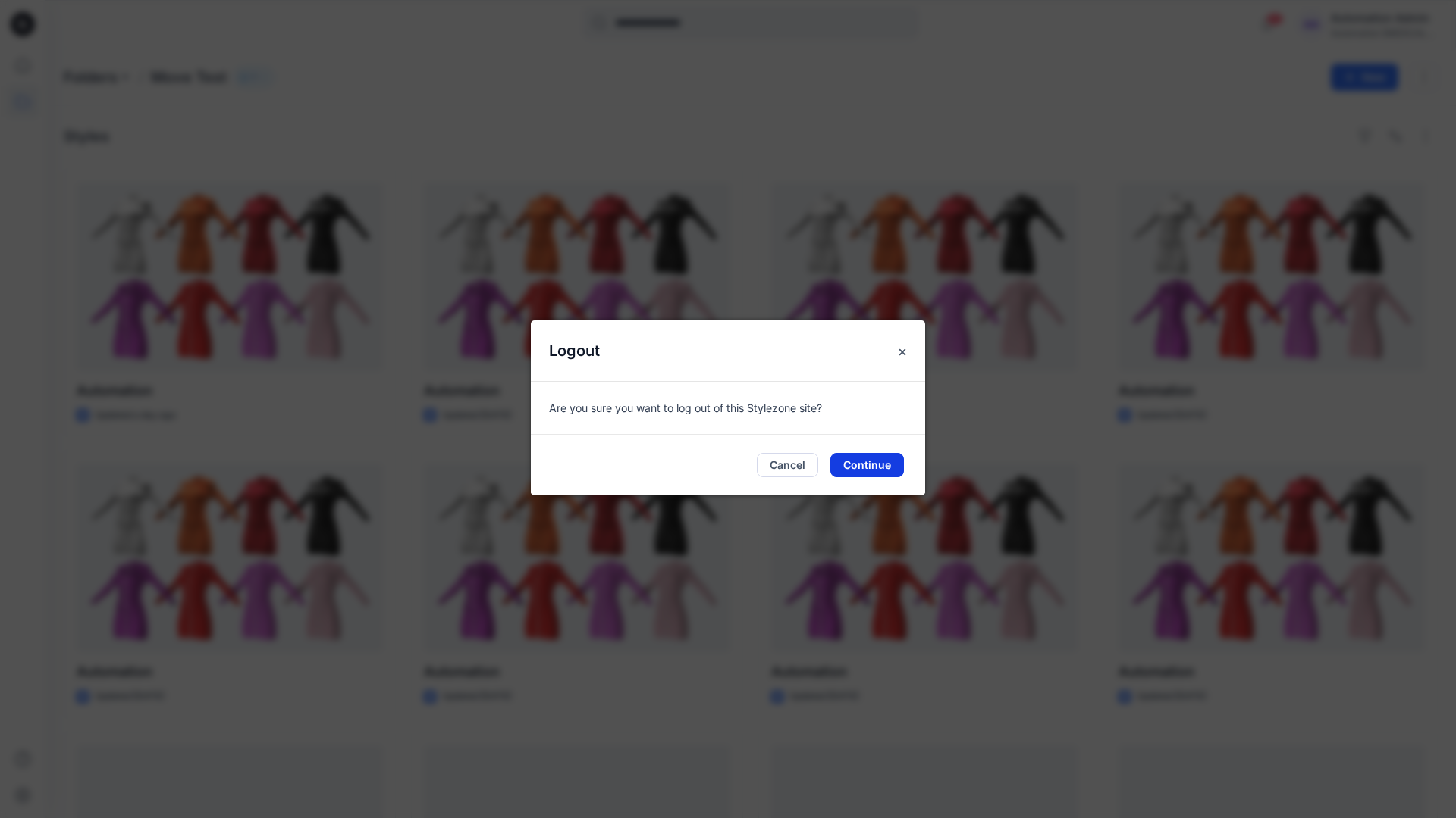
click at [896, 453] on button "Continue" at bounding box center [867, 465] width 73 height 24
